Goal: Information Seeking & Learning: Learn about a topic

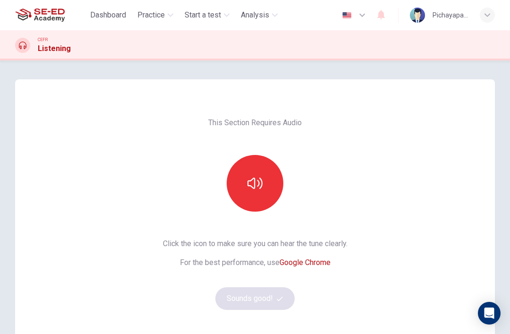
click at [262, 180] on icon "button" at bounding box center [255, 183] width 15 height 15
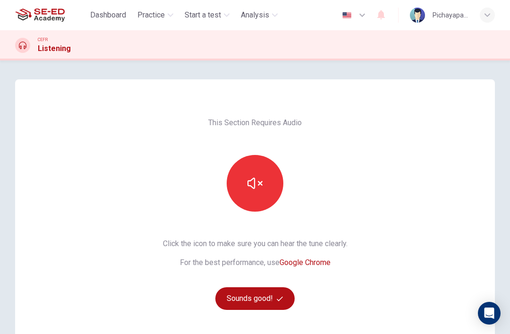
click at [262, 301] on button "Sounds good!" at bounding box center [254, 298] width 79 height 23
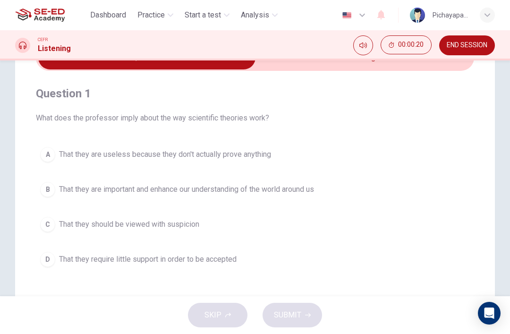
scroll to position [57, 0]
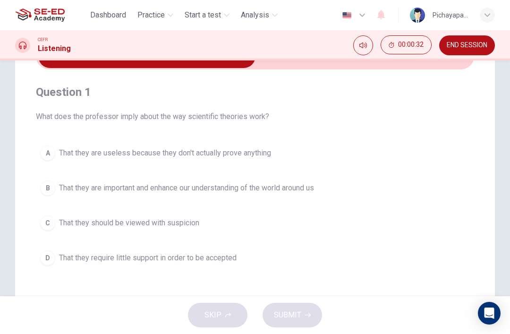
click at [256, 182] on span "That they are important and enhance our understanding of the world around us" at bounding box center [186, 187] width 255 height 11
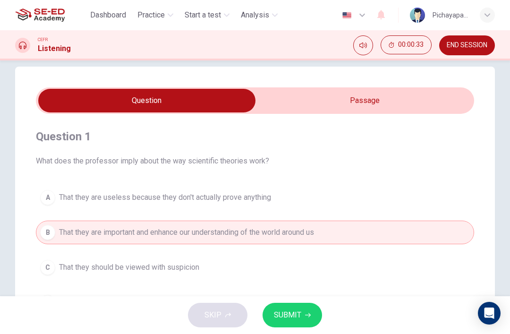
scroll to position [1, 0]
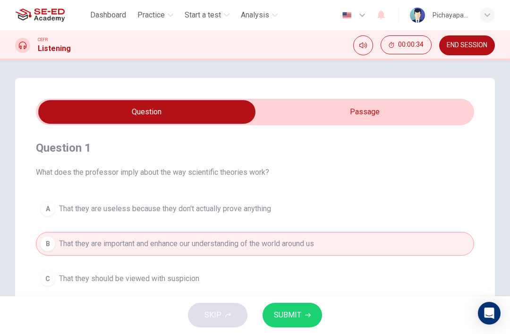
click at [388, 109] on input "checkbox" at bounding box center [147, 112] width 658 height 24
checkbox input "true"
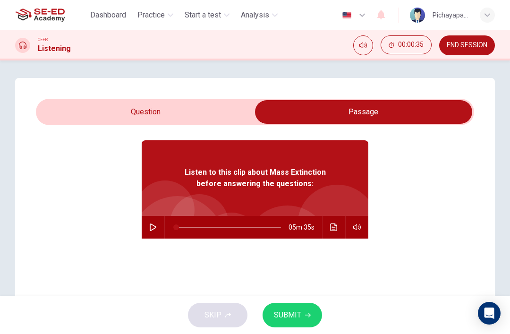
scroll to position [38, 0]
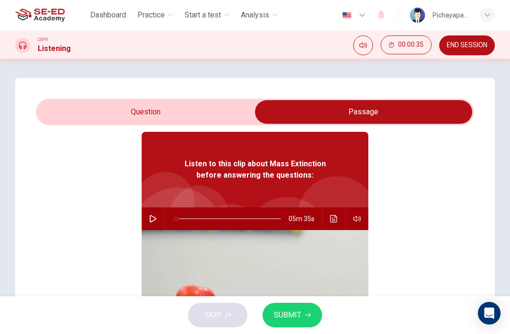
click at [154, 223] on button "button" at bounding box center [153, 218] width 15 height 23
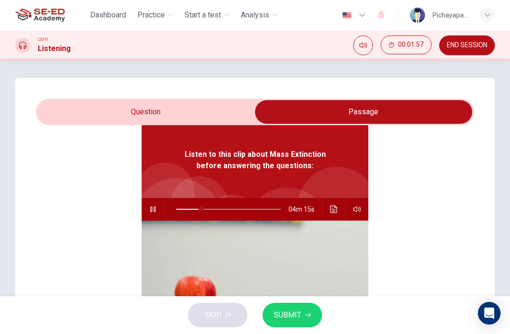
type input "24"
click at [117, 119] on input "checkbox" at bounding box center [364, 112] width 658 height 24
checkbox input "false"
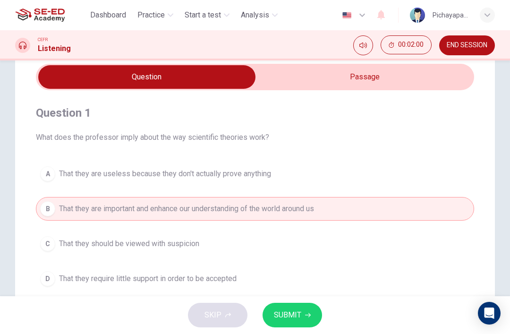
scroll to position [41, 0]
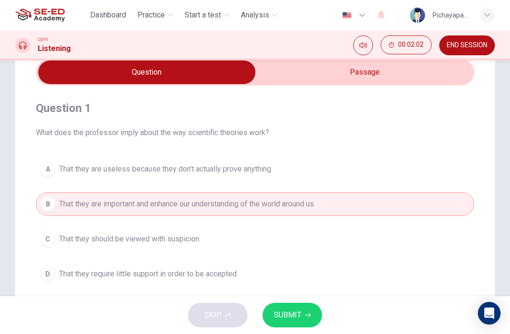
click at [284, 313] on span "SUBMIT" at bounding box center [287, 315] width 27 height 13
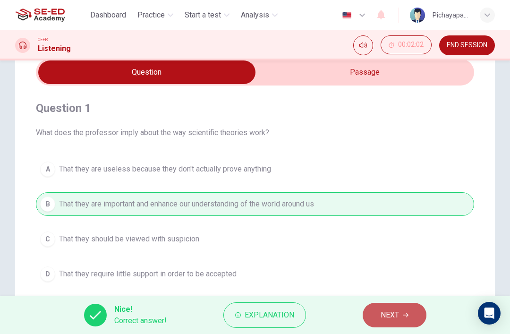
click at [381, 312] on span "NEXT" at bounding box center [390, 315] width 18 height 13
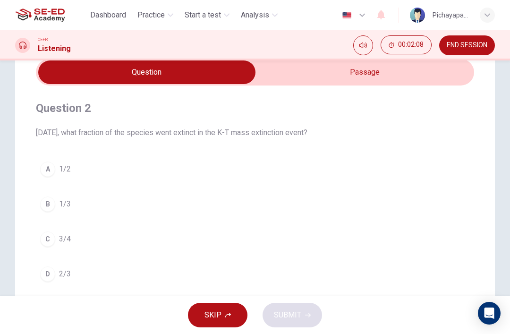
type input "29"
click at [303, 80] on input "checkbox" at bounding box center [147, 72] width 658 height 24
checkbox input "true"
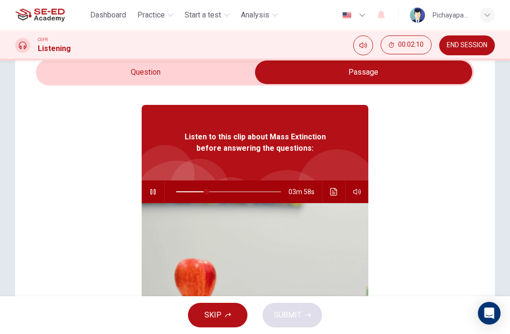
scroll to position [31, 0]
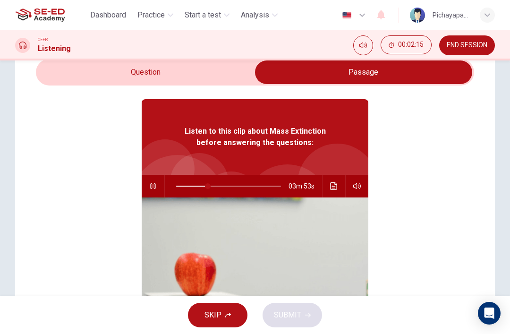
type input "31"
click at [197, 75] on input "checkbox" at bounding box center [364, 72] width 658 height 24
checkbox input "false"
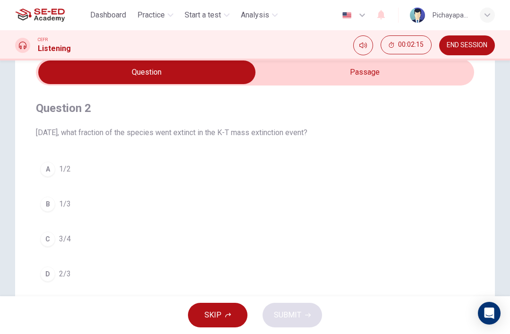
scroll to position [0, 0]
type input "32"
click at [284, 80] on input "checkbox" at bounding box center [147, 72] width 658 height 24
checkbox input "true"
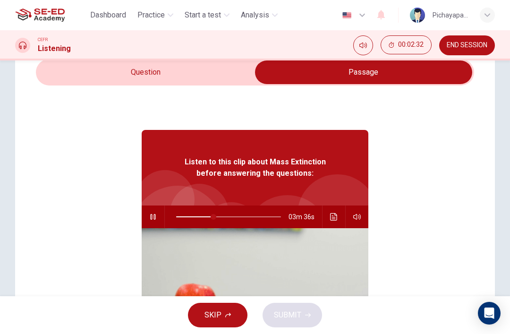
type input "36"
click at [170, 73] on input "checkbox" at bounding box center [364, 72] width 658 height 24
checkbox input "false"
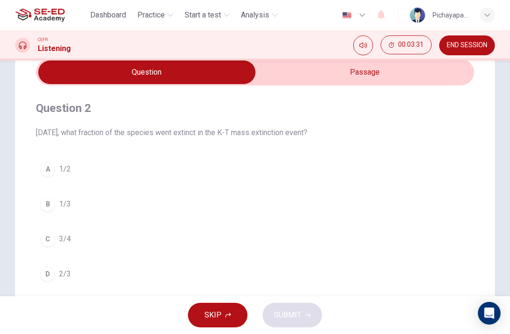
click at [53, 274] on div "D" at bounding box center [47, 274] width 15 height 15
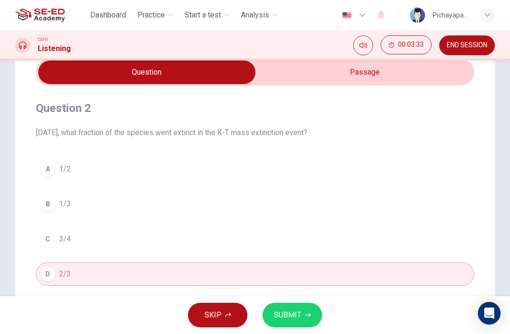
click at [290, 309] on span "SUBMIT" at bounding box center [287, 315] width 27 height 13
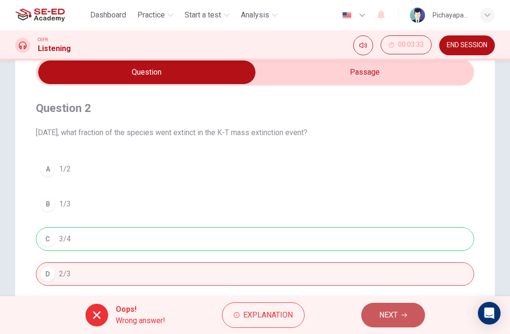
click at [375, 315] on button "NEXT" at bounding box center [393, 315] width 64 height 25
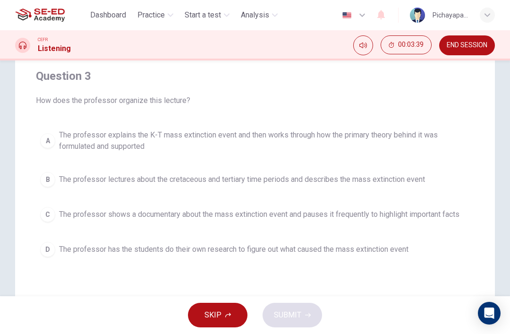
scroll to position [74, 0]
click at [243, 129] on span "The professor explains the K-T mass extinction event and then works through how…" at bounding box center [264, 140] width 411 height 23
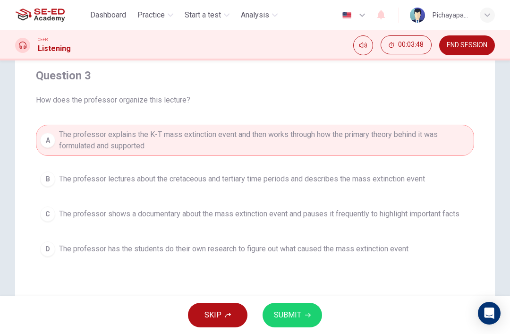
click at [292, 314] on span "SUBMIT" at bounding box center [287, 315] width 27 height 13
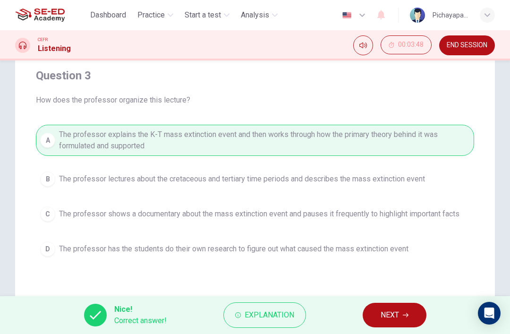
click at [384, 303] on button "NEXT" at bounding box center [395, 315] width 64 height 25
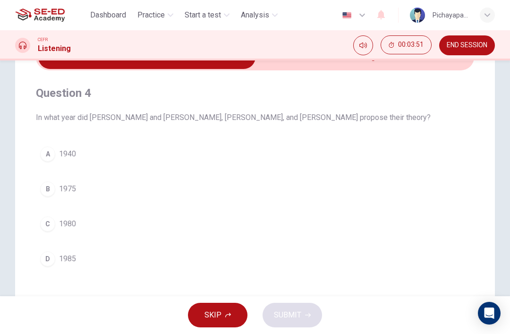
scroll to position [55, 0]
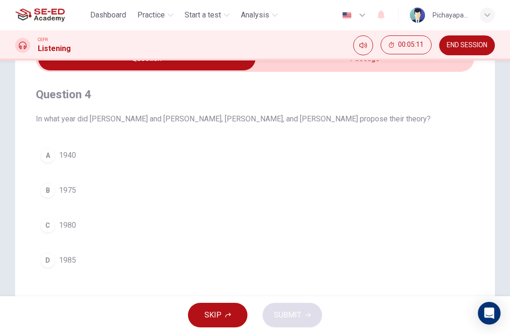
click at [44, 184] on div "B" at bounding box center [47, 190] width 15 height 15
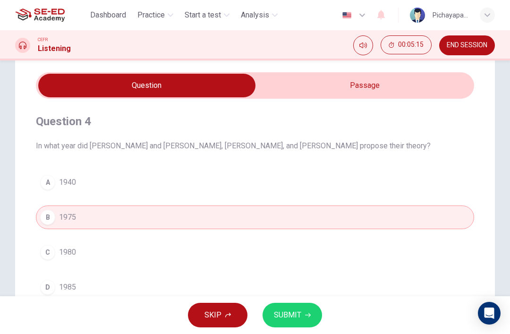
scroll to position [26, 0]
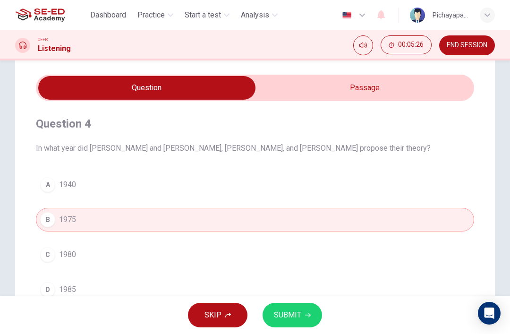
type input "89"
click at [286, 90] on input "checkbox" at bounding box center [147, 88] width 658 height 24
checkbox input "true"
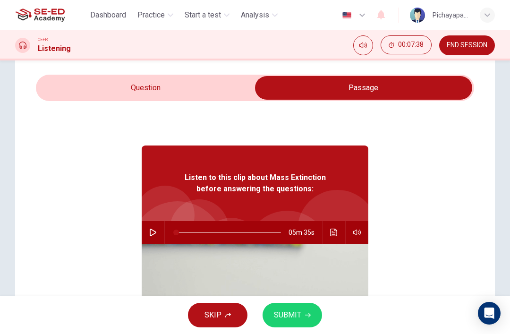
click at [148, 233] on button "button" at bounding box center [153, 232] width 15 height 23
type input "0"
click at [184, 84] on input "checkbox" at bounding box center [364, 88] width 658 height 24
checkbox input "false"
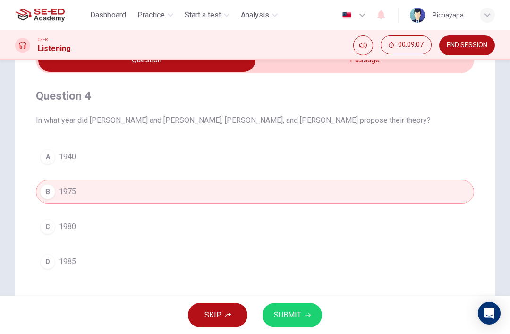
scroll to position [55, 0]
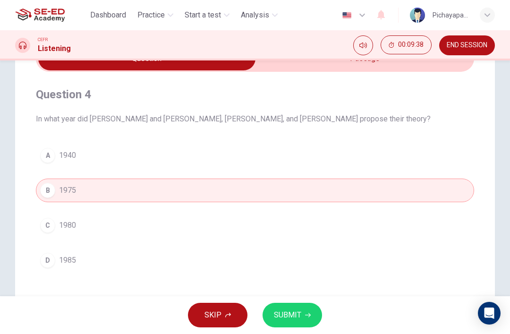
click at [70, 223] on span "1980" at bounding box center [67, 225] width 17 height 11
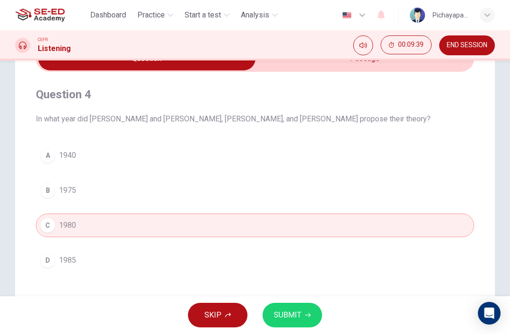
click at [296, 315] on span "SUBMIT" at bounding box center [287, 315] width 27 height 13
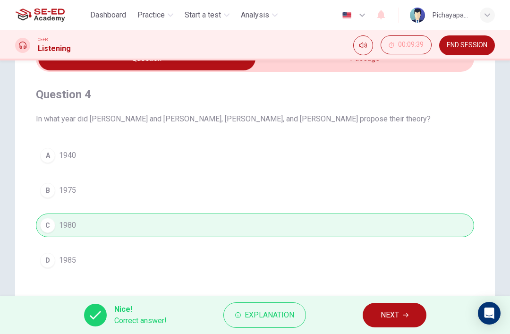
click at [396, 318] on span "NEXT" at bounding box center [390, 315] width 18 height 13
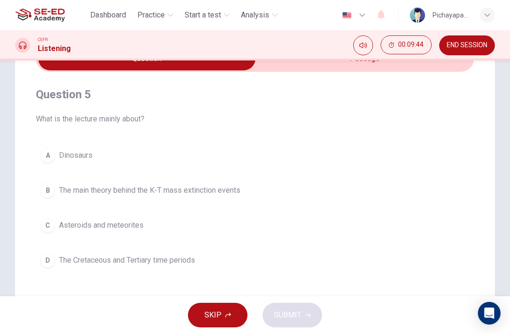
click at [53, 182] on button "B The main theory behind the K-T mass extinction events" at bounding box center [255, 191] width 438 height 24
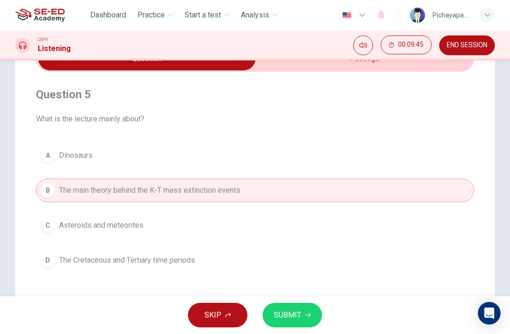
click at [297, 316] on span "SUBMIT" at bounding box center [287, 315] width 27 height 13
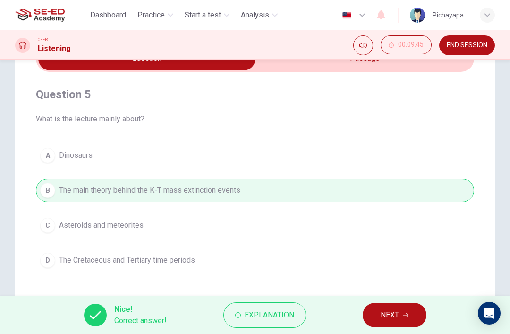
click at [386, 313] on span "NEXT" at bounding box center [390, 315] width 18 height 13
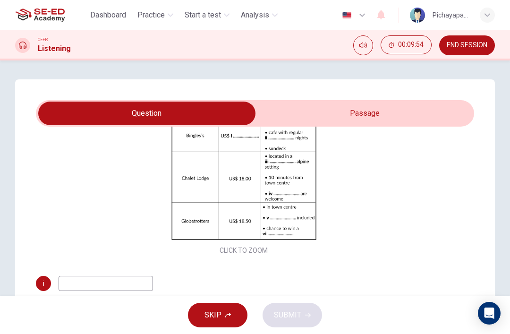
scroll to position [0, 0]
click at [442, 116] on input "checkbox" at bounding box center [147, 114] width 658 height 24
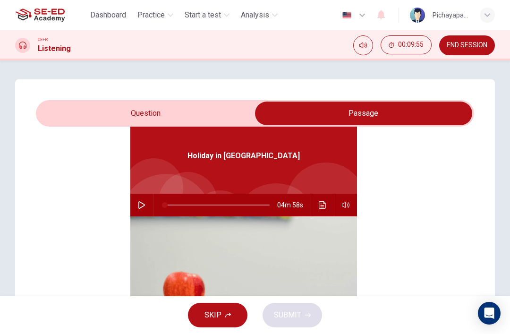
scroll to position [53, 0]
click at [129, 110] on input "checkbox" at bounding box center [364, 114] width 658 height 24
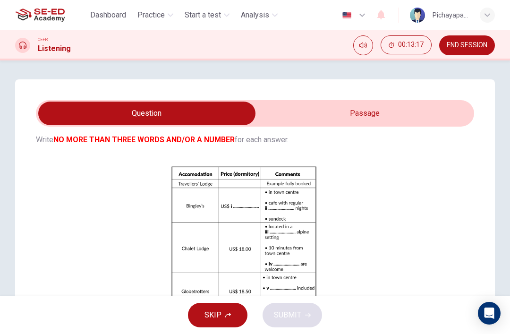
click at [309, 112] on input "checkbox" at bounding box center [147, 114] width 658 height 24
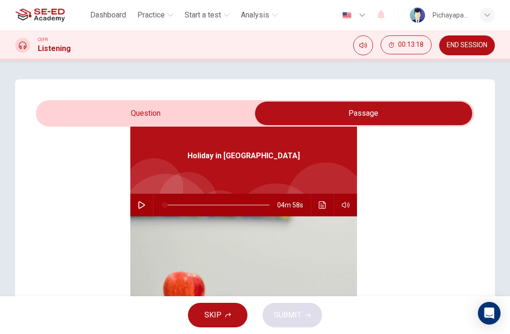
click at [99, 109] on input "checkbox" at bounding box center [364, 114] width 658 height 24
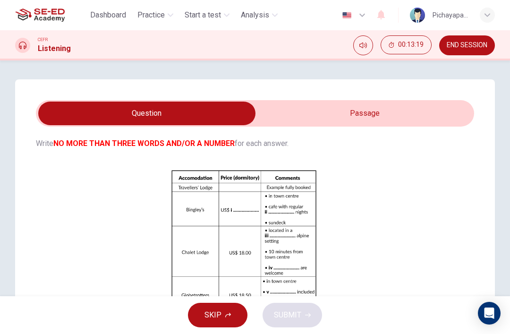
click at [310, 104] on input "checkbox" at bounding box center [147, 114] width 658 height 24
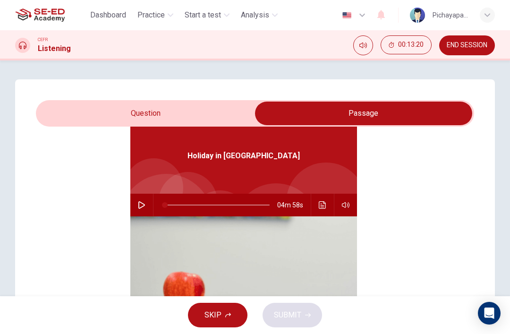
click at [147, 205] on button "button" at bounding box center [141, 205] width 15 height 23
click at [106, 113] on input "checkbox" at bounding box center [364, 114] width 658 height 24
checkbox input "false"
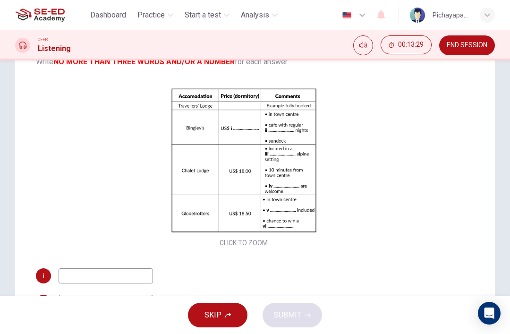
scroll to position [66, 0]
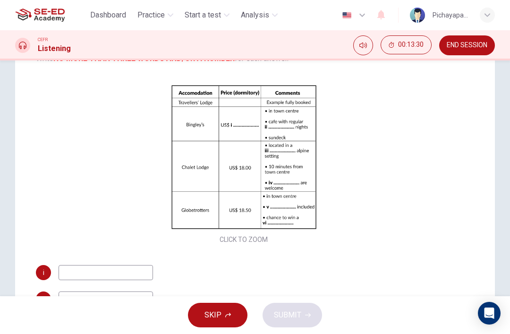
click at [360, 292] on div "ii" at bounding box center [244, 299] width 416 height 15
click at [87, 273] on input at bounding box center [106, 272] width 95 height 15
click at [473, 176] on div "Questions 6 - 11 Complete the table below. Write NO MORE THAN THREE WORDS AND/O…" at bounding box center [255, 211] width 438 height 312
click at [69, 270] on input "9850" at bounding box center [106, 272] width 95 height 15
type input "98.50"
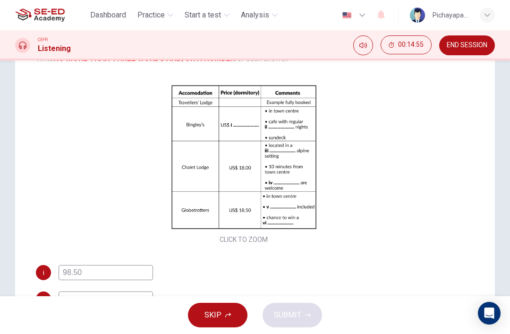
click at [112, 293] on input at bounding box center [106, 299] width 95 height 15
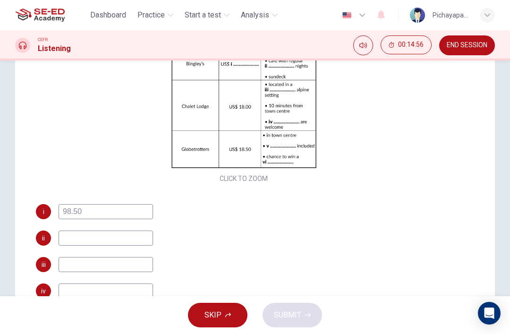
scroll to position [127, 0]
click at [26, 171] on div "Questions 6 - 11 Complete the table below. Write NO MORE THAN THREE WORDS AND/O…" at bounding box center [255, 198] width 480 height 380
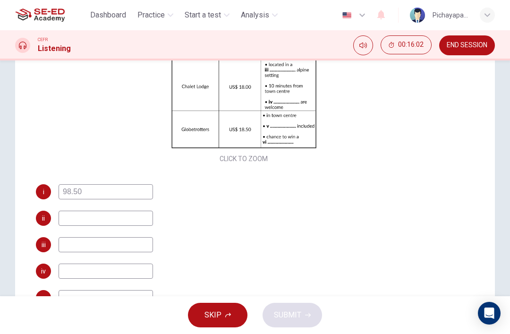
scroll to position [100, 0]
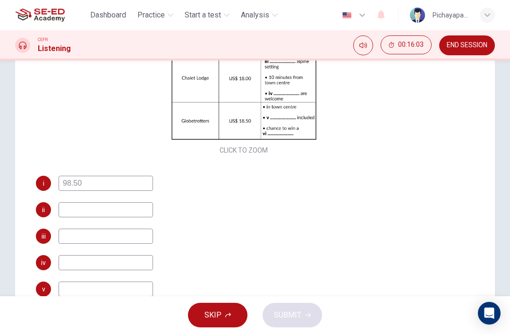
click at [36, 146] on div "Click to Zoom" at bounding box center [244, 75] width 416 height 163
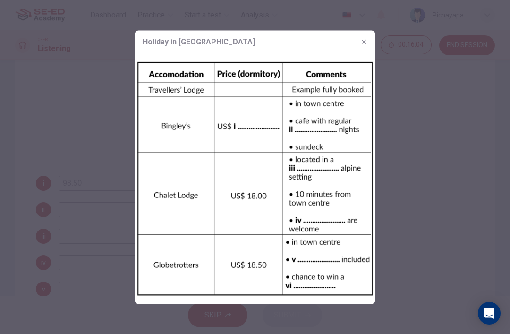
click at [367, 41] on icon "button" at bounding box center [365, 42] width 8 height 8
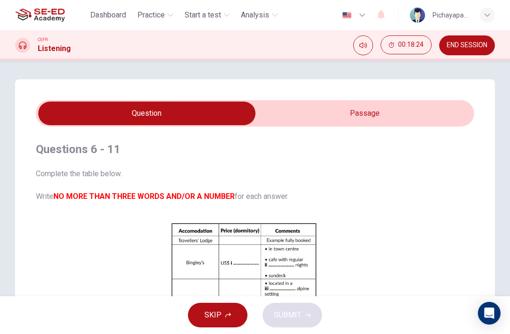
scroll to position [0, 0]
click at [338, 114] on input "checkbox" at bounding box center [147, 114] width 658 height 24
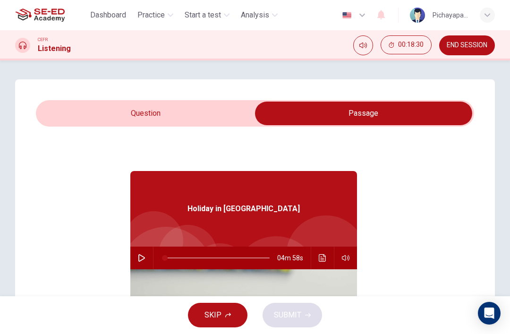
click at [95, 112] on input "checkbox" at bounding box center [364, 114] width 658 height 24
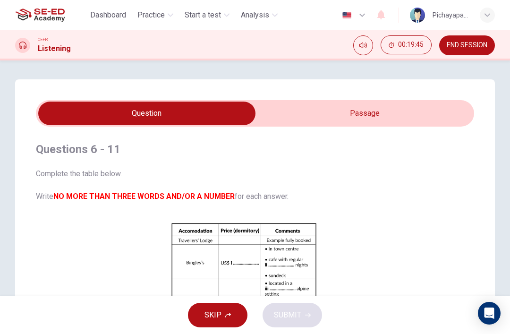
click at [398, 108] on input "checkbox" at bounding box center [147, 114] width 658 height 24
checkbox input "true"
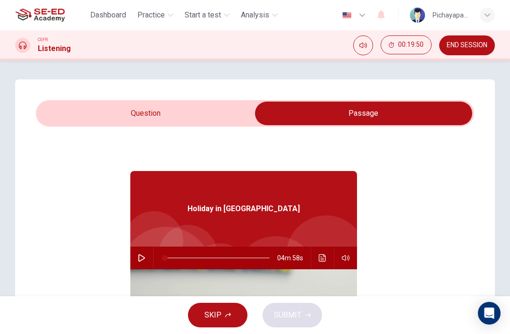
click at [138, 256] on icon "button" at bounding box center [142, 258] width 8 height 8
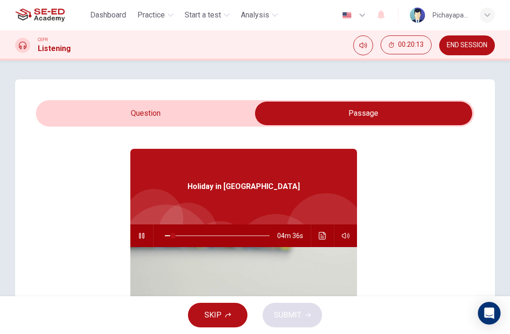
scroll to position [16, 0]
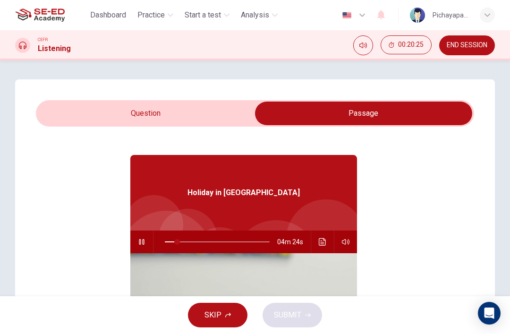
type input "12"
click at [189, 111] on input "checkbox" at bounding box center [364, 114] width 658 height 24
checkbox input "false"
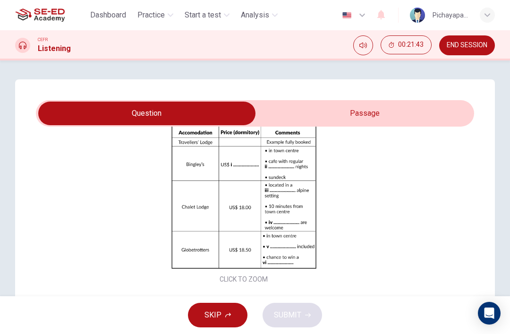
scroll to position [102, 0]
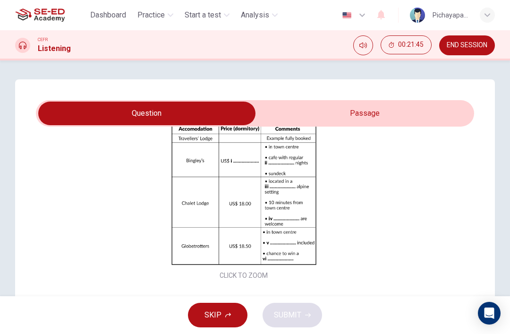
click at [58, 206] on div "Click to Zoom" at bounding box center [244, 200] width 416 height 163
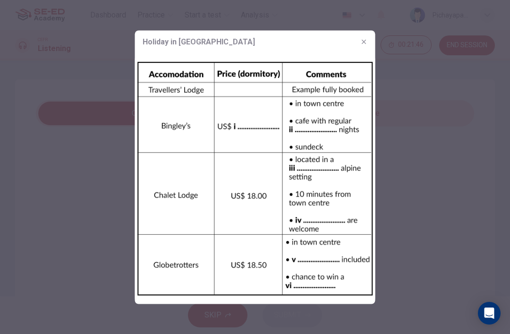
click at [45, 215] on div at bounding box center [255, 167] width 510 height 334
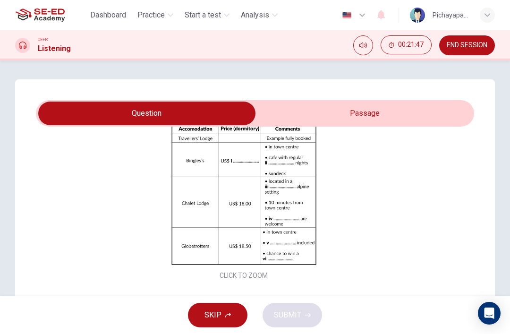
click at [44, 215] on div "Click to Zoom" at bounding box center [244, 200] width 416 height 163
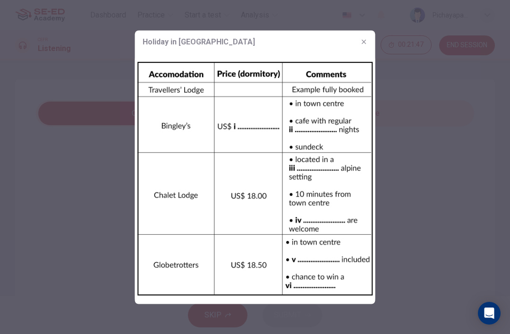
click at [45, 229] on div at bounding box center [255, 167] width 510 height 334
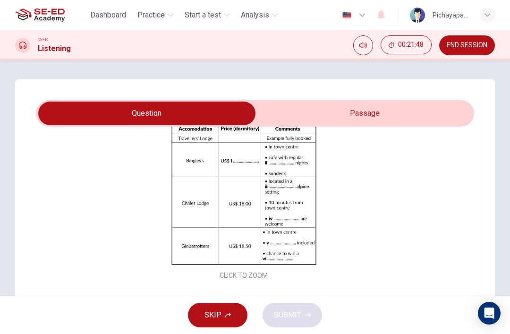
click at [44, 233] on div "Click to Zoom" at bounding box center [244, 200] width 416 height 163
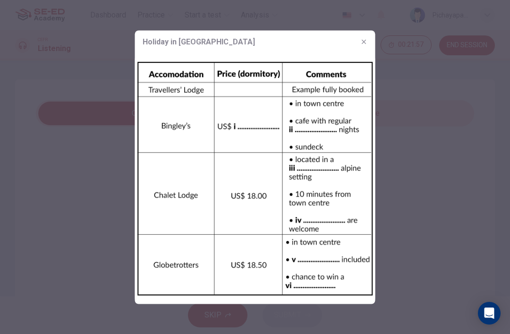
click at [363, 37] on button "button" at bounding box center [364, 41] width 15 height 15
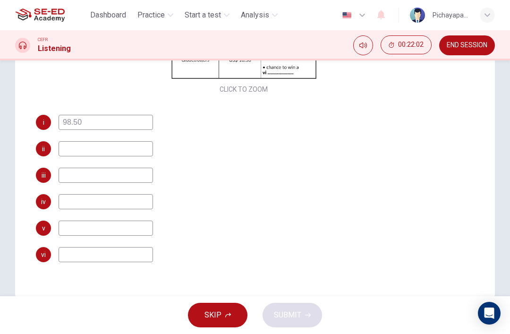
scroll to position [160, 0]
click at [94, 120] on input "98.50" at bounding box center [106, 123] width 95 height 15
click at [414, 148] on div "ii" at bounding box center [244, 149] width 416 height 15
click at [222, 318] on button "SKIP" at bounding box center [218, 315] width 60 height 25
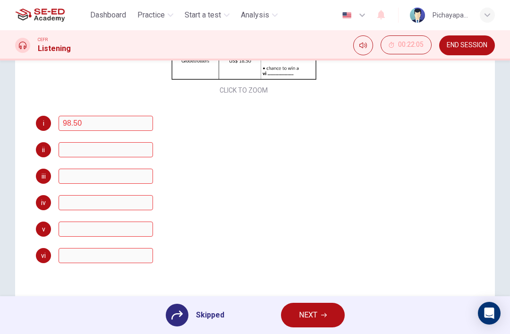
click at [318, 235] on div "v" at bounding box center [244, 229] width 416 height 15
click at [311, 317] on span "NEXT" at bounding box center [308, 315] width 18 height 13
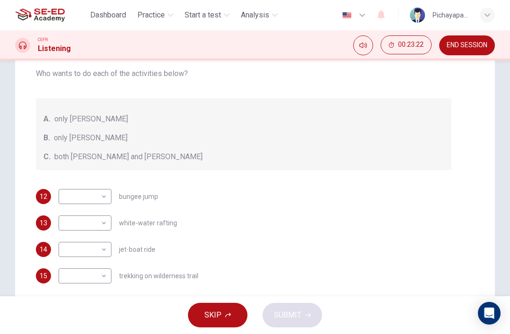
scroll to position [140, 0]
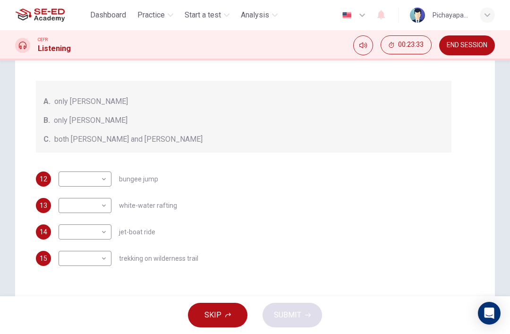
click at [97, 179] on body "This site uses cookies, as explained in our Privacy Policy . If you agree to th…" at bounding box center [255, 167] width 510 height 334
click at [93, 220] on li "C" at bounding box center [85, 224] width 53 height 15
type input "C"
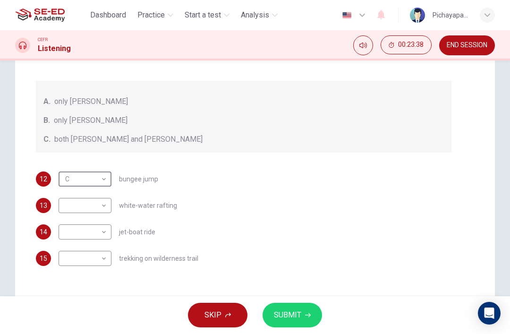
click at [94, 201] on body "This site uses cookies, as explained in our Privacy Policy . If you agree to th…" at bounding box center [255, 167] width 510 height 334
click at [101, 202] on div at bounding box center [255, 167] width 510 height 334
click at [167, 186] on div "12 C C ​ bungee jump" at bounding box center [244, 179] width 416 height 15
click at [92, 198] on body "This site uses cookies, as explained in our Privacy Policy . If you agree to th…" at bounding box center [255, 167] width 510 height 334
click at [91, 223] on li "A" at bounding box center [85, 220] width 53 height 15
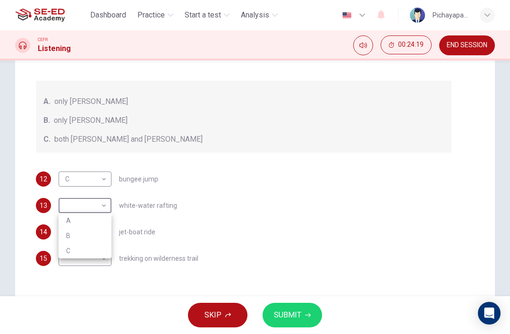
type input "A"
click at [86, 239] on body "This site uses cookies, as explained in our Privacy Policy . If you agree to th…" at bounding box center [255, 167] width 510 height 334
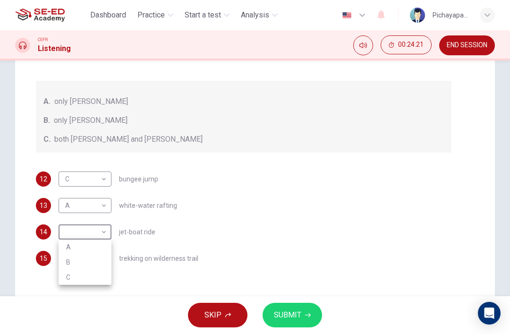
click at [81, 262] on li "B" at bounding box center [85, 262] width 53 height 15
type input "B"
click at [89, 260] on body "This site uses cookies, as explained in our Privacy Policy . If you agree to th…" at bounding box center [255, 167] width 510 height 334
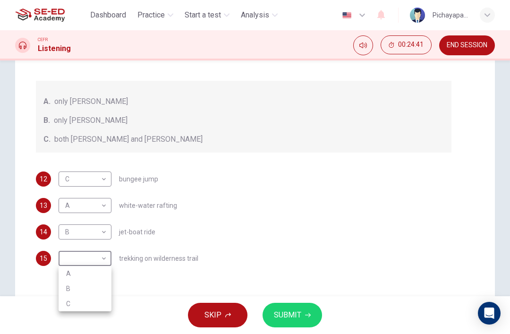
click at [71, 304] on li "C" at bounding box center [85, 303] width 53 height 15
type input "C"
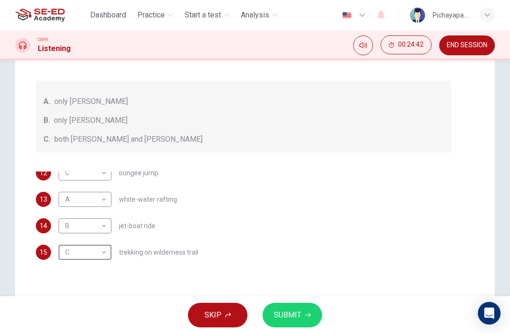
click at [300, 311] on span "SUBMIT" at bounding box center [287, 315] width 27 height 13
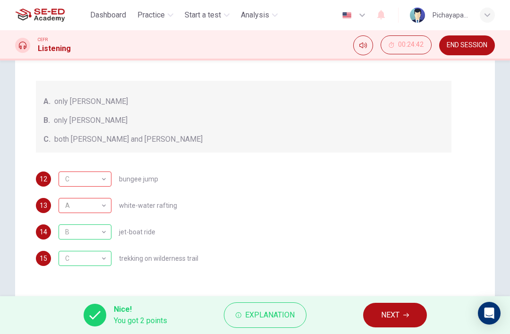
scroll to position [0, 0]
click at [279, 308] on button "Explanation" at bounding box center [265, 315] width 83 height 26
click at [405, 233] on div "14 B B ​ jet-boat ride" at bounding box center [244, 231] width 416 height 15
click at [395, 310] on span "NEXT" at bounding box center [390, 315] width 18 height 13
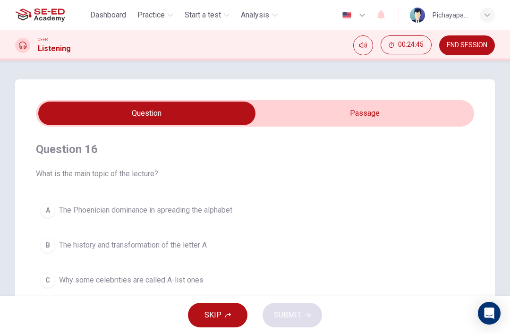
click at [380, 113] on input "checkbox" at bounding box center [147, 114] width 658 height 24
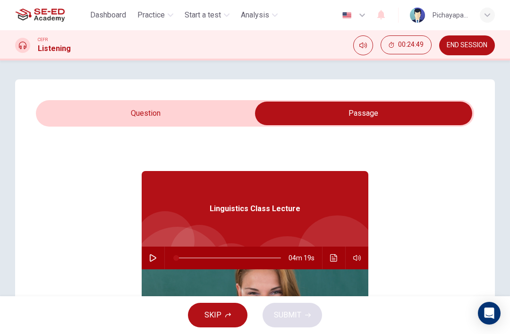
click at [183, 117] on input "checkbox" at bounding box center [364, 114] width 658 height 24
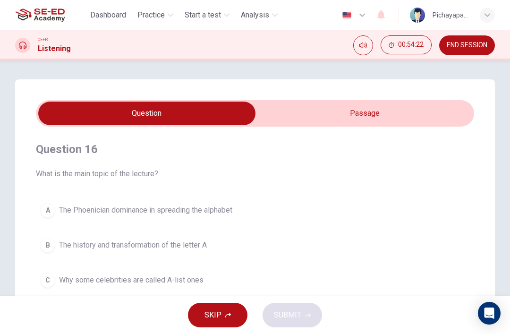
click at [384, 108] on input "checkbox" at bounding box center [147, 114] width 658 height 24
checkbox input "true"
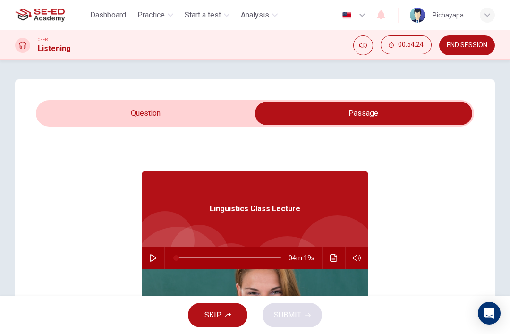
click at [151, 255] on icon "button" at bounding box center [153, 258] width 7 height 8
type input "3"
click at [115, 115] on input "checkbox" at bounding box center [364, 114] width 658 height 24
checkbox input "false"
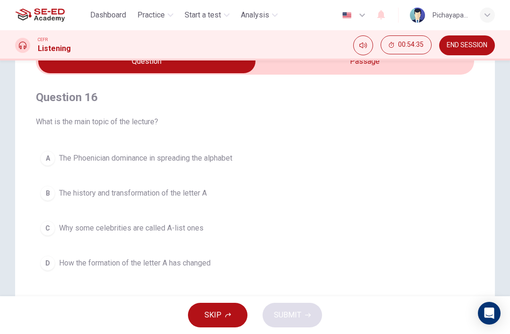
scroll to position [54, 0]
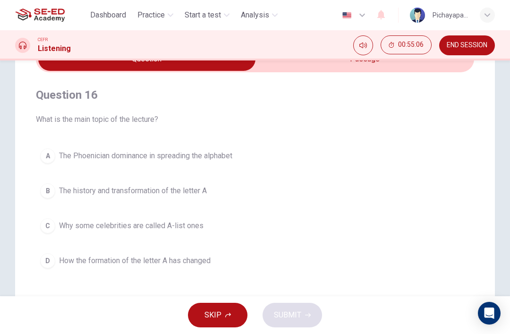
click at [52, 147] on button "A The Phoenician dominance in spreading the alphabet" at bounding box center [255, 156] width 438 height 24
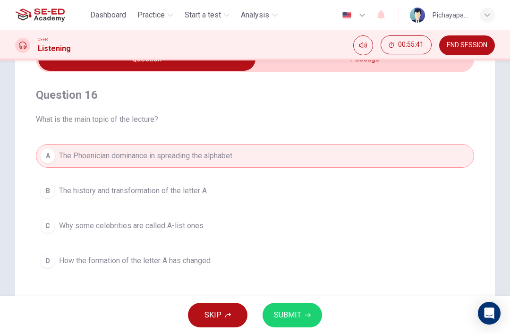
click at [301, 318] on span "SUBMIT" at bounding box center [287, 315] width 27 height 13
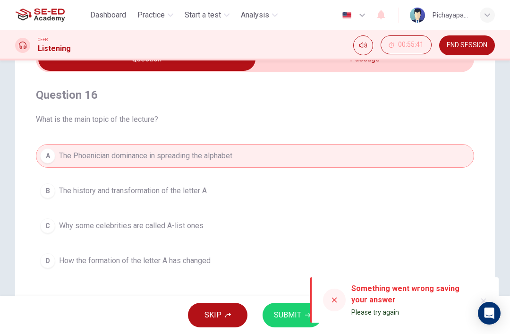
click at [335, 299] on icon at bounding box center [335, 300] width 8 height 8
click at [335, 301] on icon at bounding box center [334, 300] width 5 height 5
click at [361, 234] on button "C Why some celebrities are called A-list ones" at bounding box center [255, 226] width 438 height 24
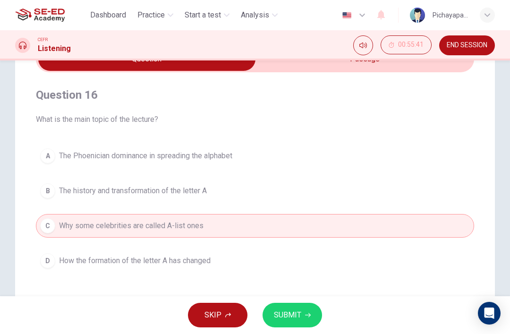
click at [376, 156] on button "A The Phoenician dominance in spreading the alphabet" at bounding box center [255, 156] width 438 height 24
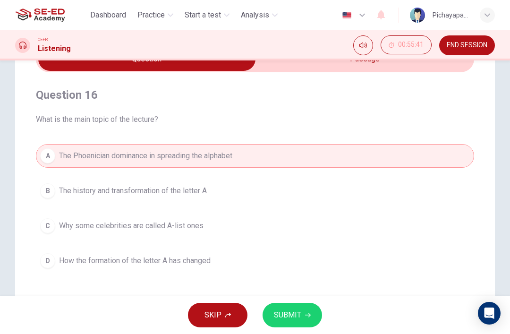
click at [291, 316] on span "SUBMIT" at bounding box center [287, 315] width 27 height 13
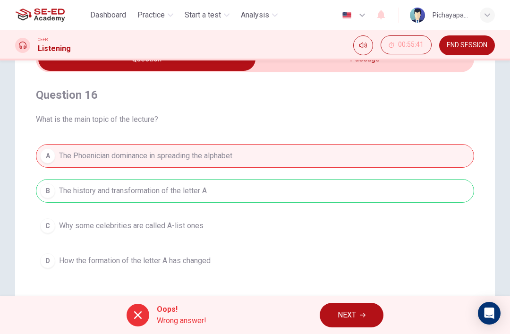
click at [346, 313] on span "NEXT" at bounding box center [347, 315] width 18 height 13
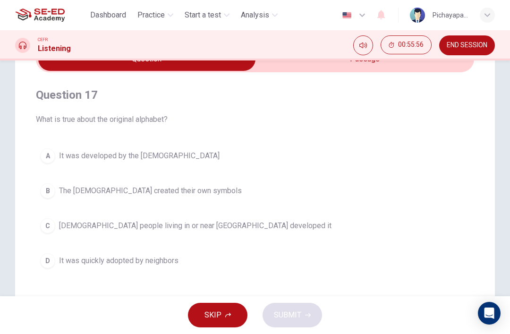
click at [51, 222] on div "C" at bounding box center [47, 225] width 15 height 15
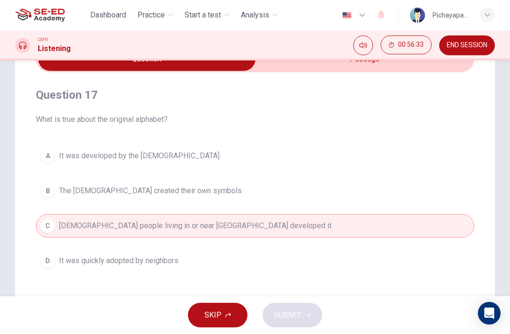
click at [456, 42] on span "END SESSION" at bounding box center [467, 46] width 41 height 8
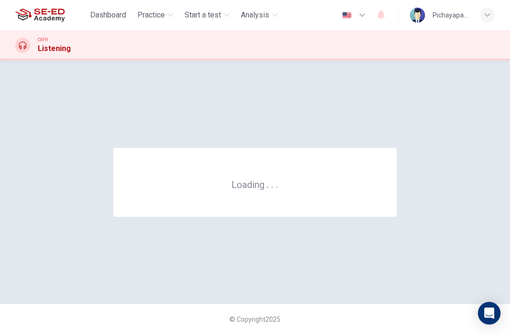
scroll to position [0, 0]
